Goal: Information Seeking & Learning: Learn about a topic

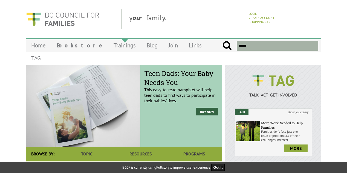
click at [108, 44] on link "Trainings" at bounding box center [124, 45] width 33 height 13
click at [184, 45] on link "Links" at bounding box center [196, 45] width 24 height 13
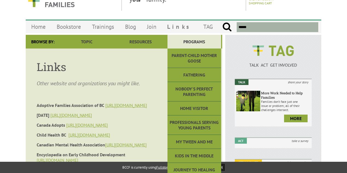
scroll to position [27, 0]
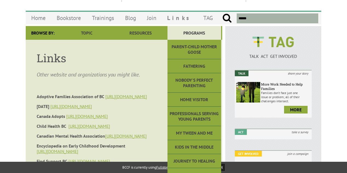
click at [191, 31] on link "Programs" at bounding box center [195, 33] width 54 height 14
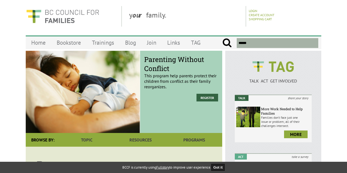
scroll to position [2, 0]
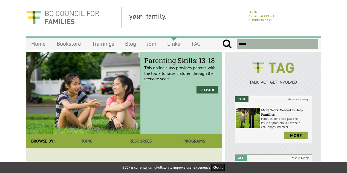
click at [175, 44] on link "Links" at bounding box center [174, 43] width 24 height 13
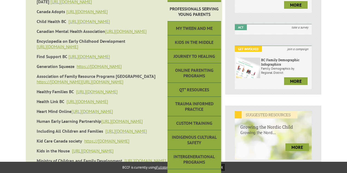
scroll to position [137, 0]
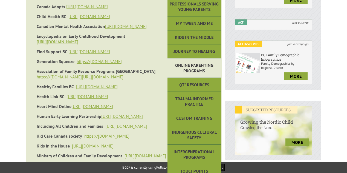
click at [203, 68] on link "Online Parenting Programs" at bounding box center [195, 67] width 54 height 19
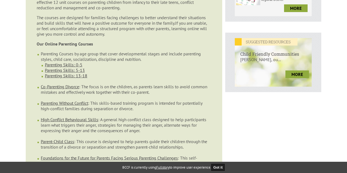
scroll to position [192, 0]
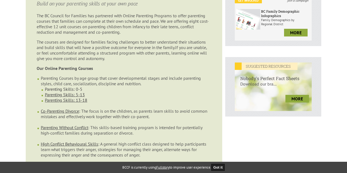
click at [69, 86] on link "Parenting Skills: 0-5" at bounding box center [64, 88] width 38 height 5
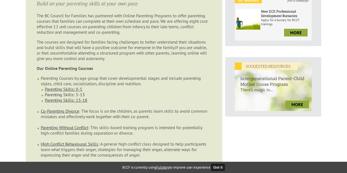
click at [61, 92] on link "Parenting Skills: 5-13" at bounding box center [65, 94] width 40 height 5
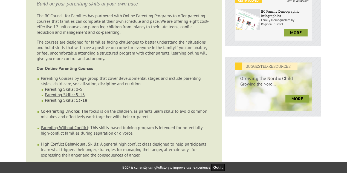
click at [66, 108] on link "Co-Parenting Divorce" at bounding box center [60, 110] width 38 height 5
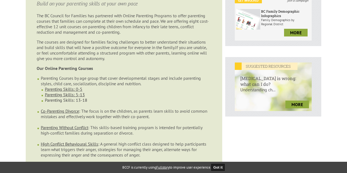
click at [60, 97] on link "Parenting Skills: 13-18" at bounding box center [66, 99] width 42 height 5
